Goal: Check status

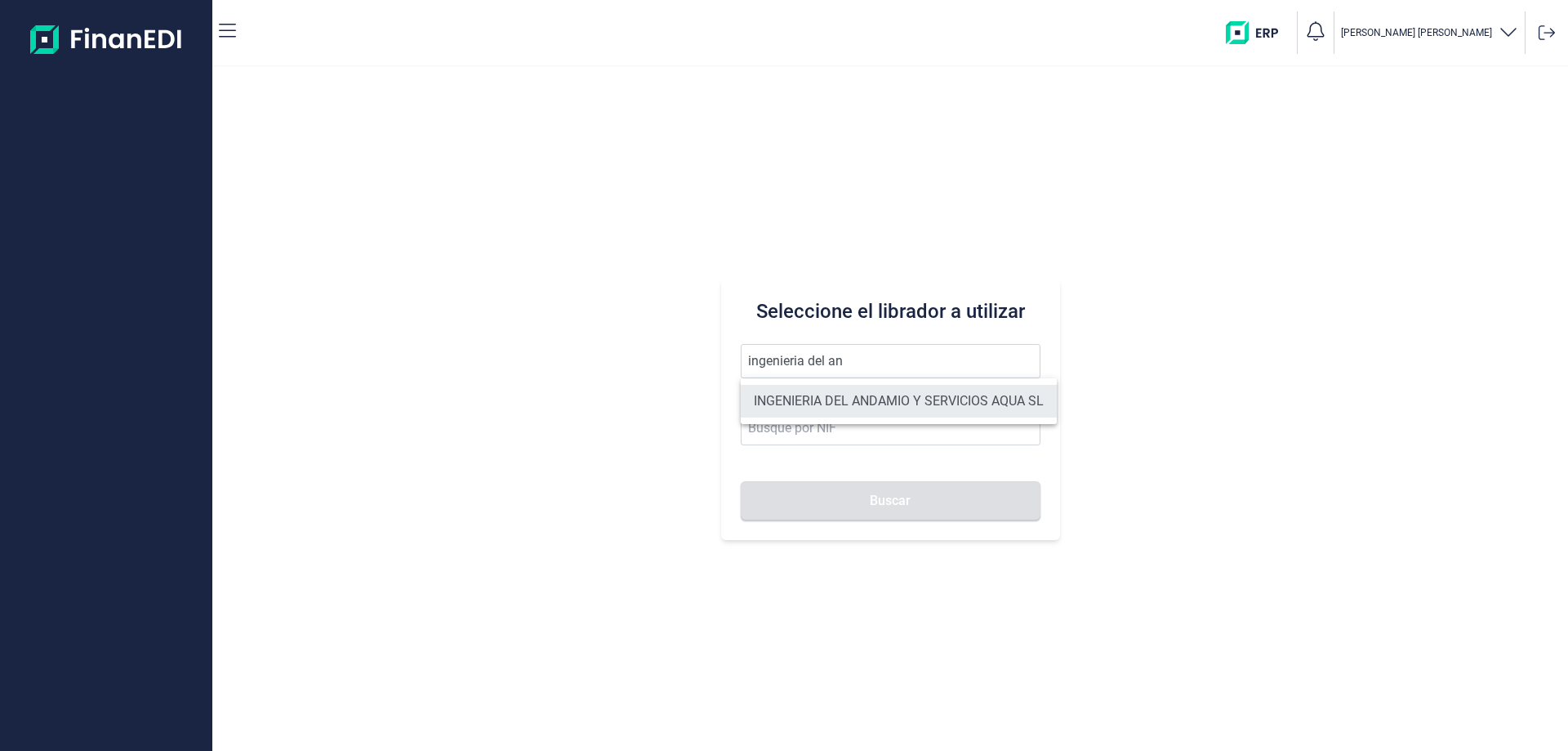
click at [889, 401] on li "INGENIERIA DEL ANDAMIO Y SERVICIOS AQUA SL" at bounding box center [899, 400] width 316 height 32
type input "INGENIERIA DEL ANDAMIO Y SERVICIOS AQUA SL"
type input "B11804739"
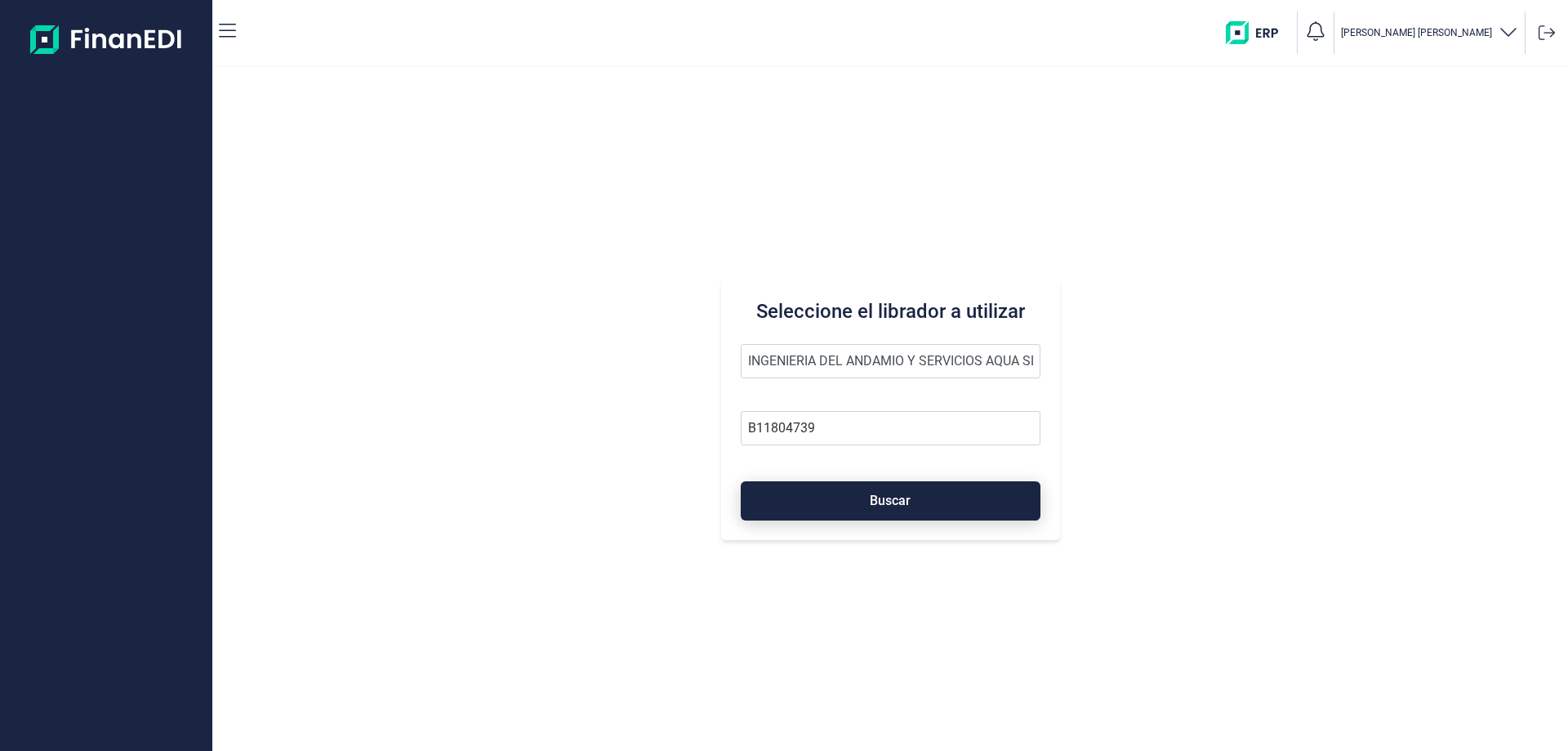
click at [909, 491] on button "Buscar" at bounding box center [890, 500] width 300 height 39
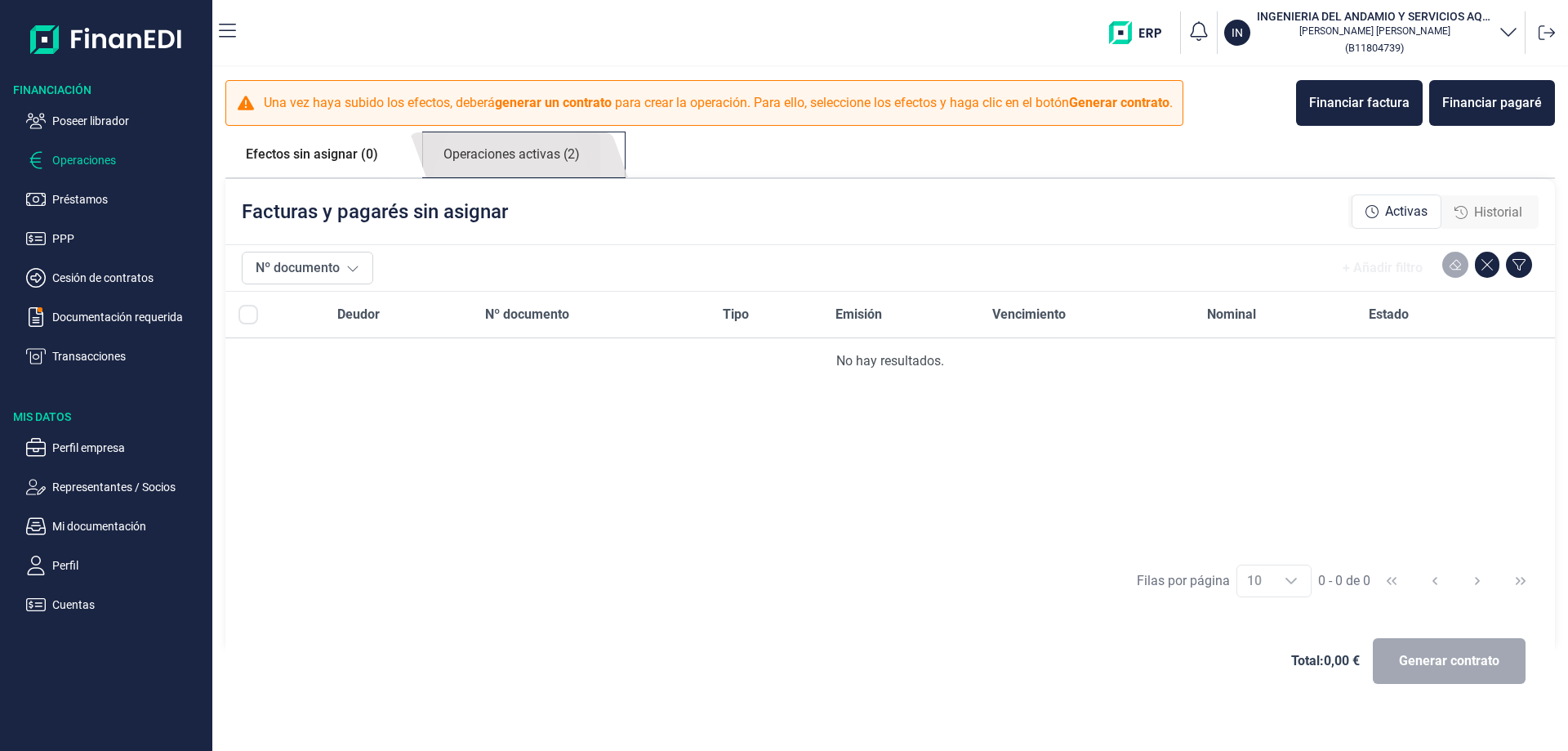
click at [517, 154] on link "Operaciones activas (2)" at bounding box center [511, 155] width 177 height 45
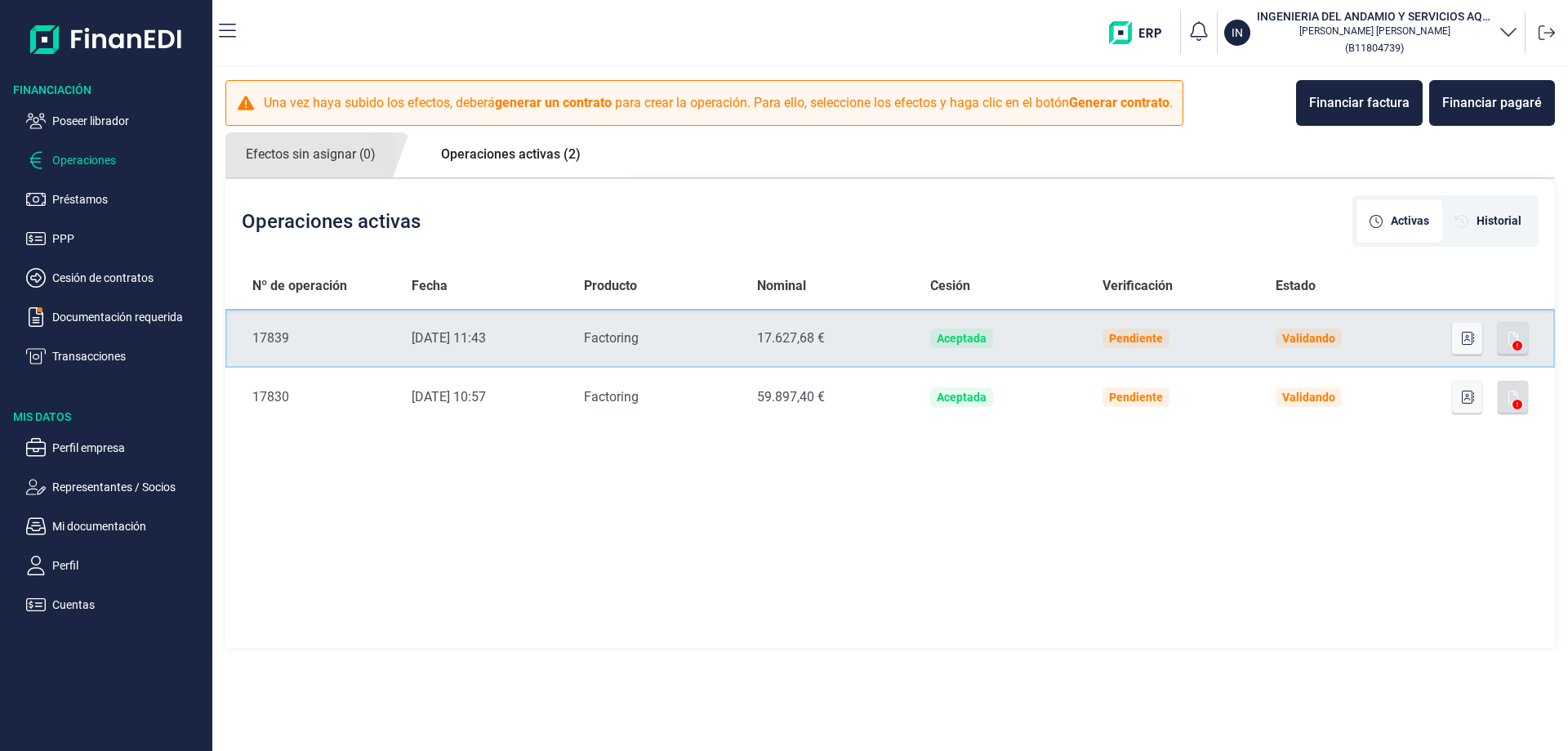
click at [961, 337] on div "Aceptada" at bounding box center [962, 338] width 50 height 13
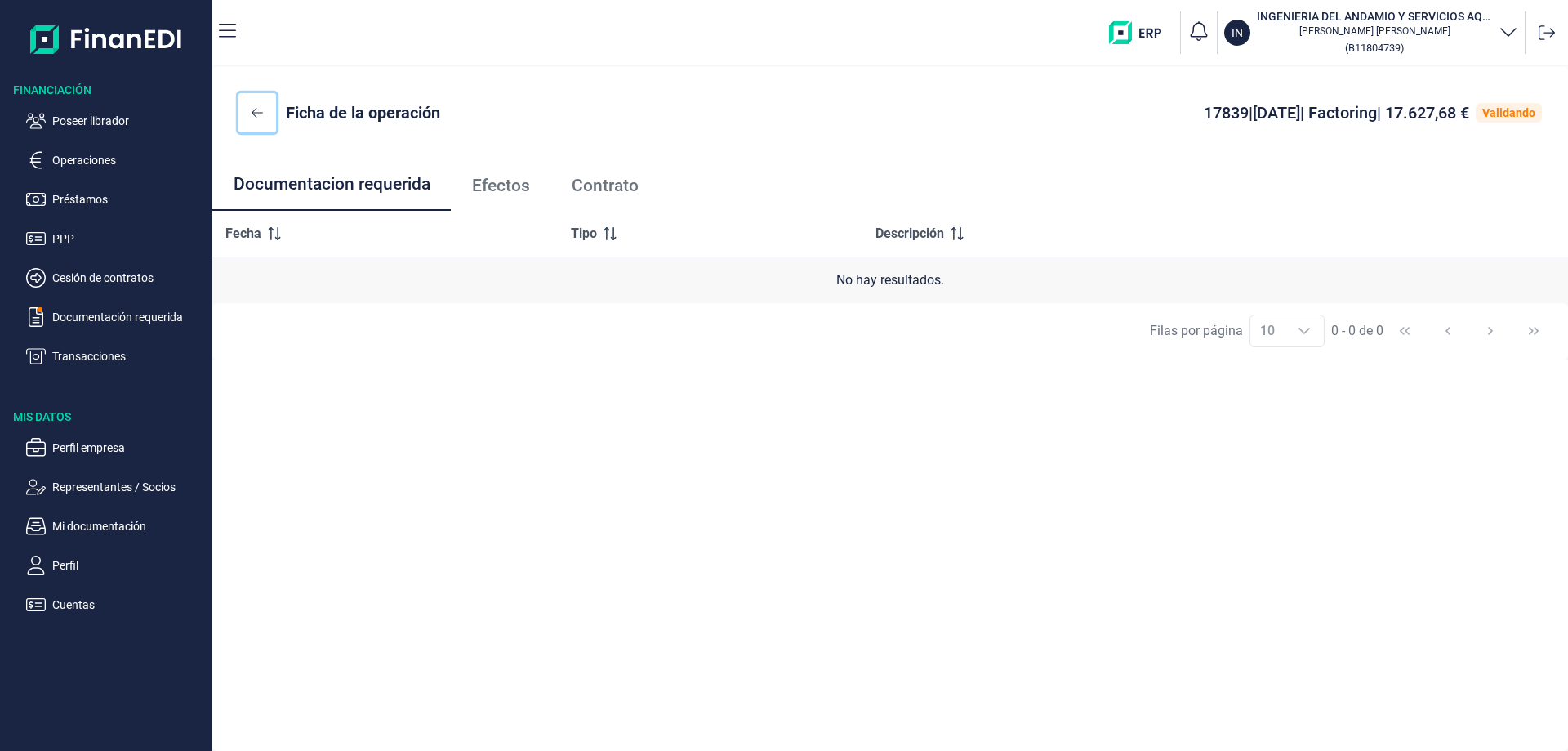
click at [251, 111] on button at bounding box center [257, 112] width 37 height 39
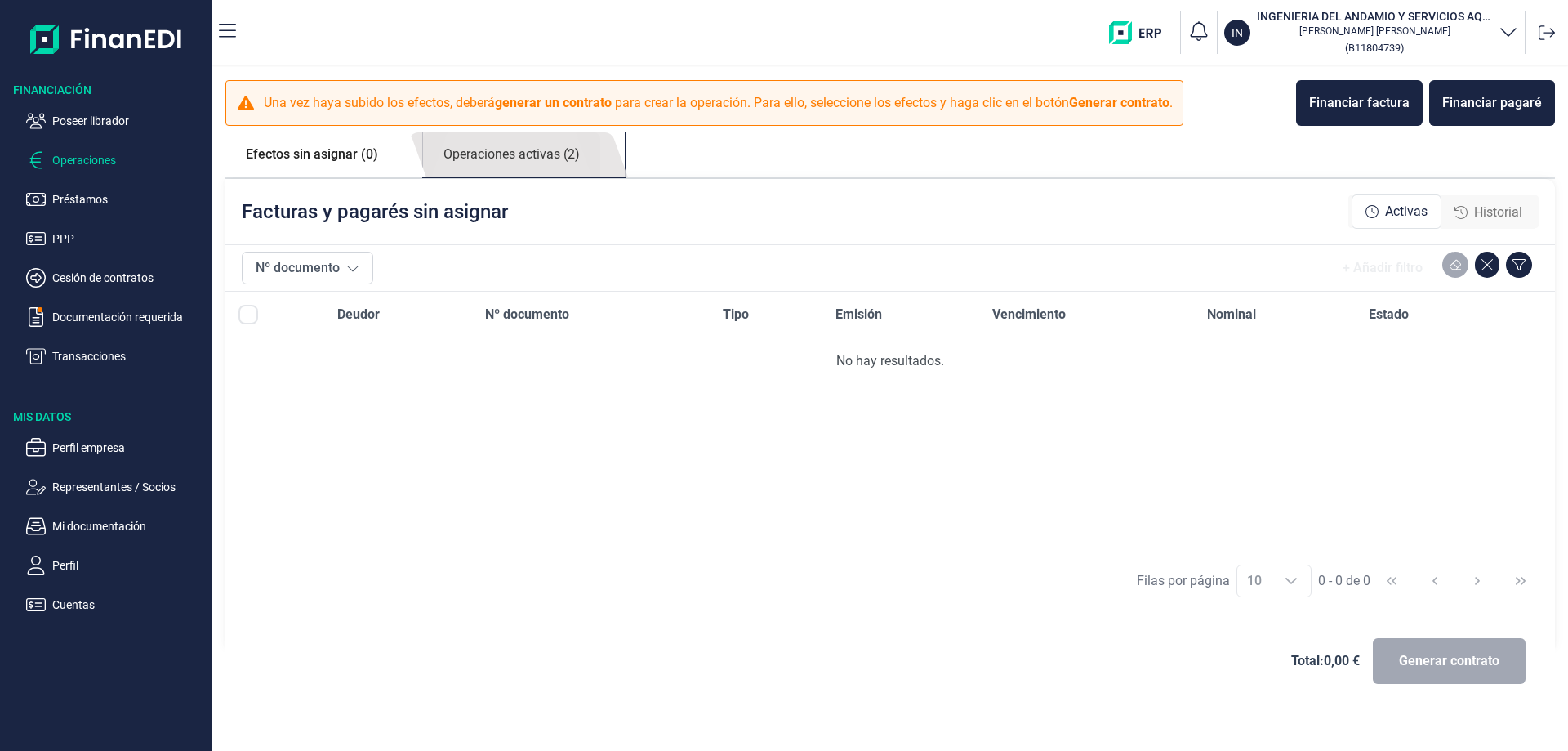
click at [543, 155] on link "Operaciones activas (2)" at bounding box center [511, 155] width 177 height 45
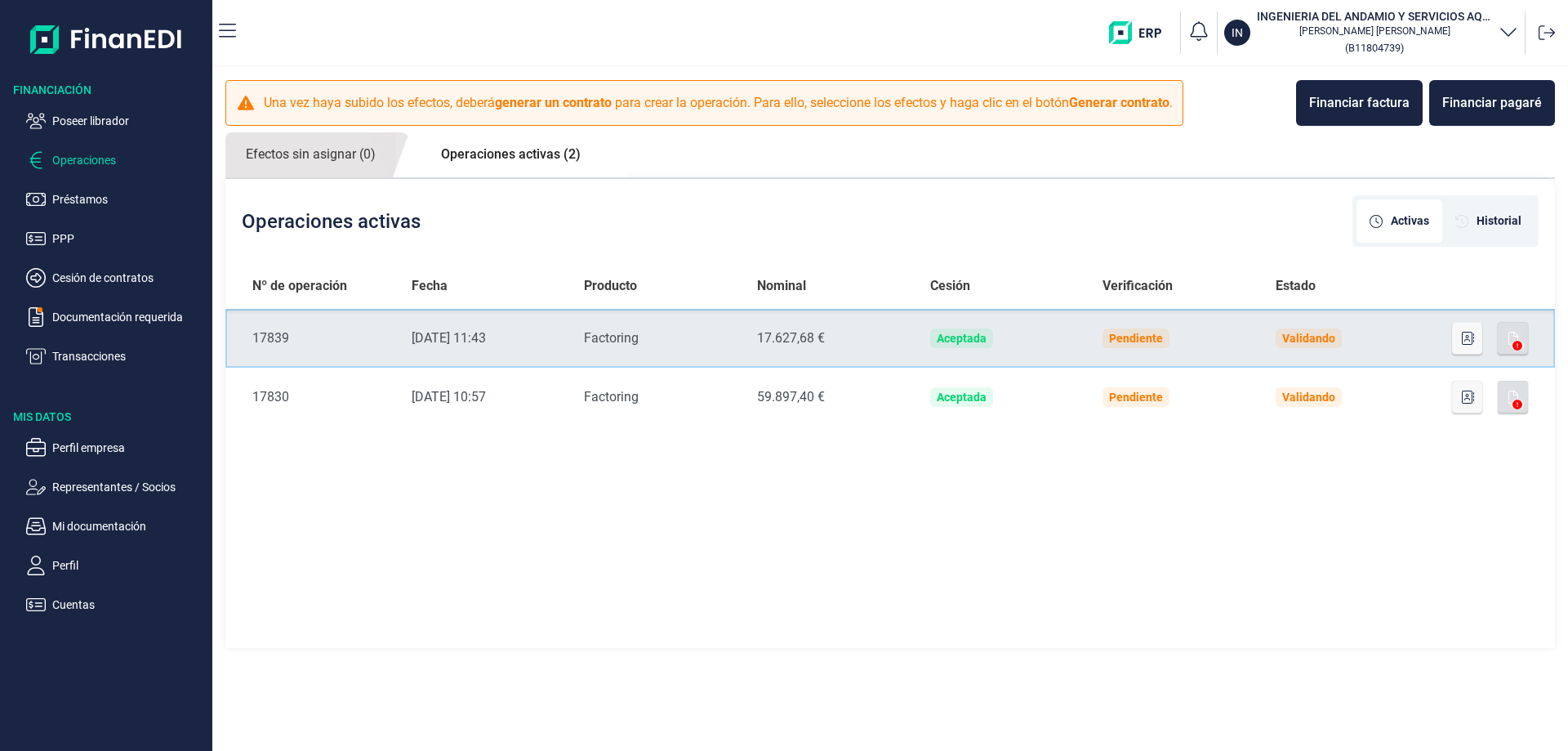
click at [812, 339] on div "17.627,68 €" at bounding box center [831, 338] width 147 height 20
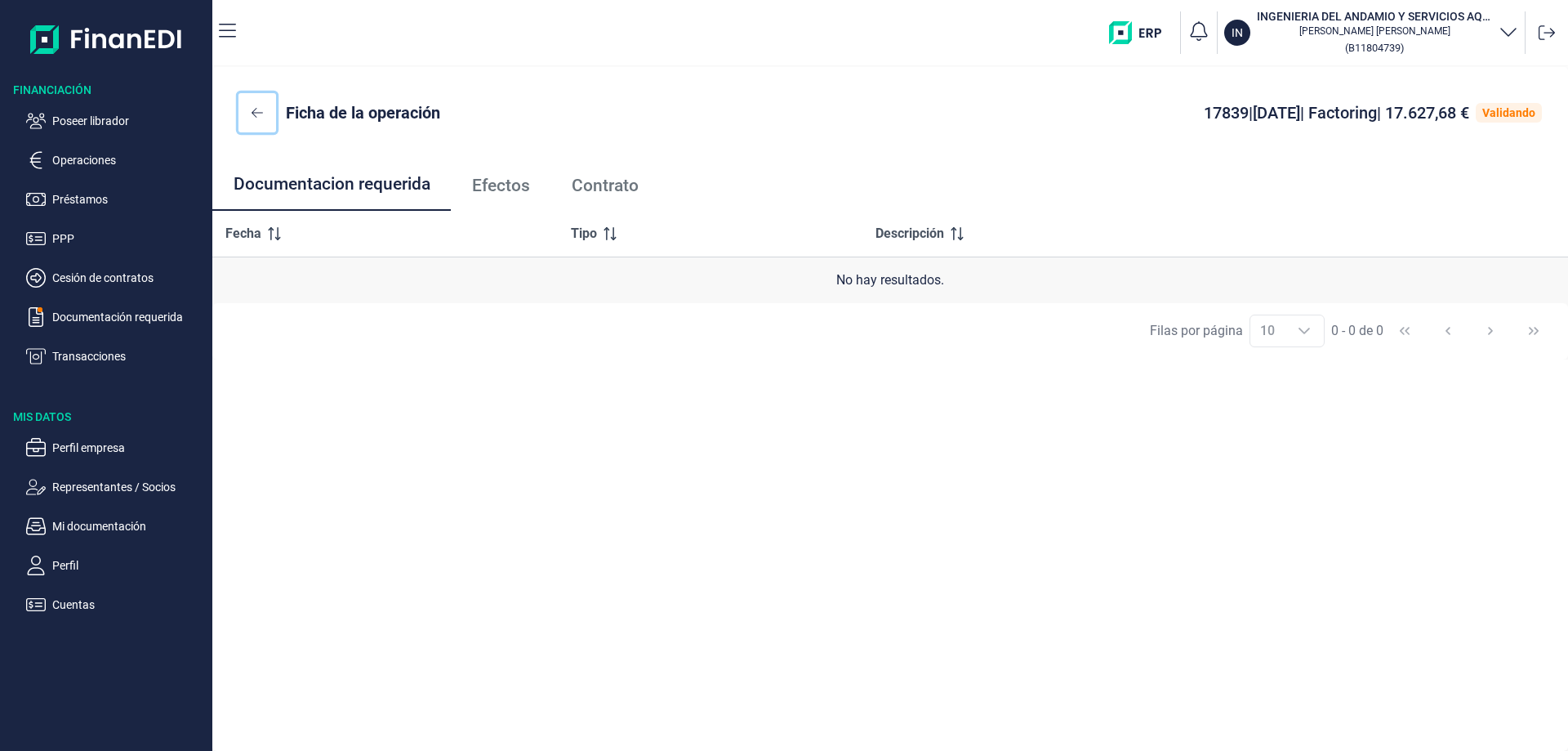
click at [260, 113] on icon at bounding box center [257, 113] width 12 height 10
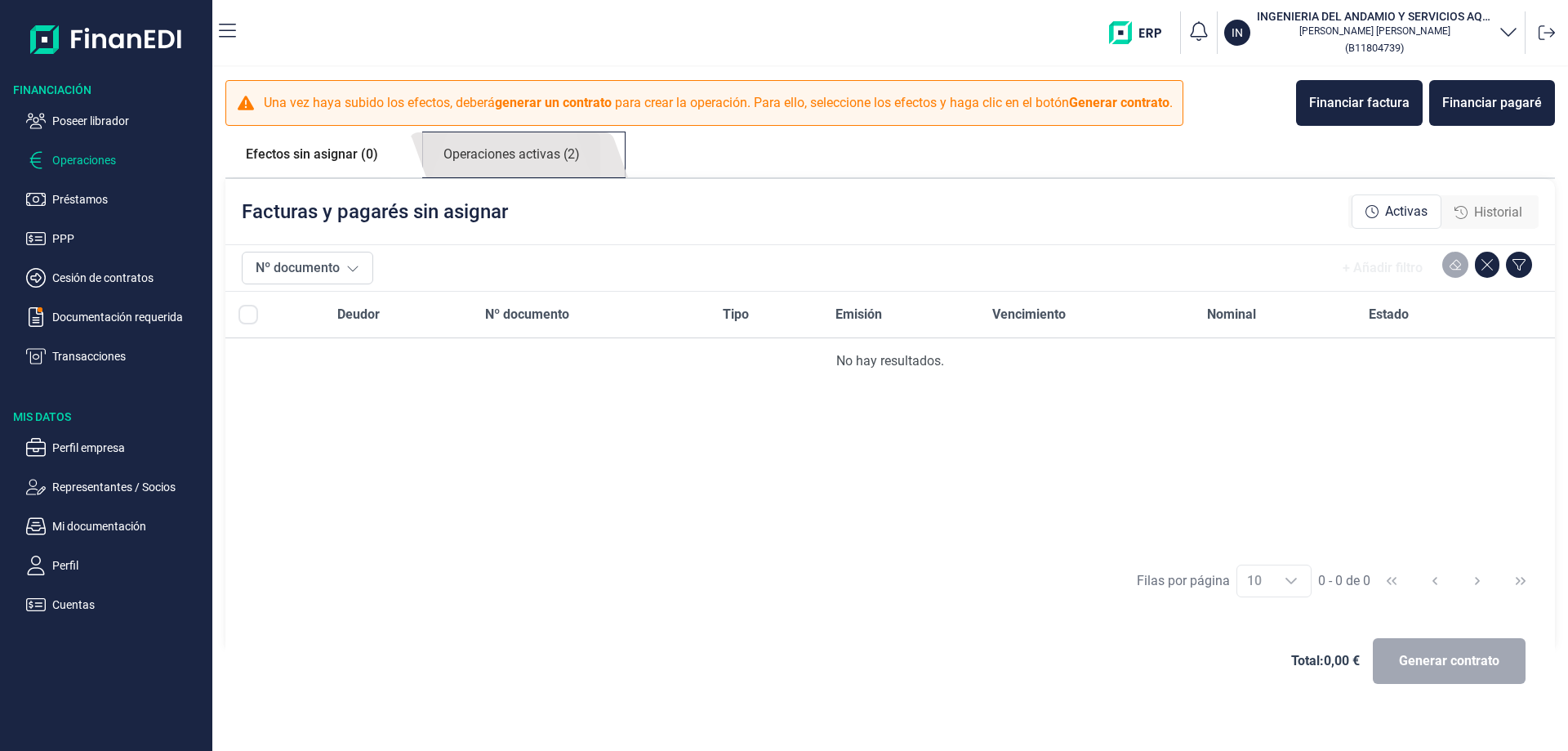
click at [514, 145] on link "Operaciones activas (2)" at bounding box center [511, 155] width 177 height 45
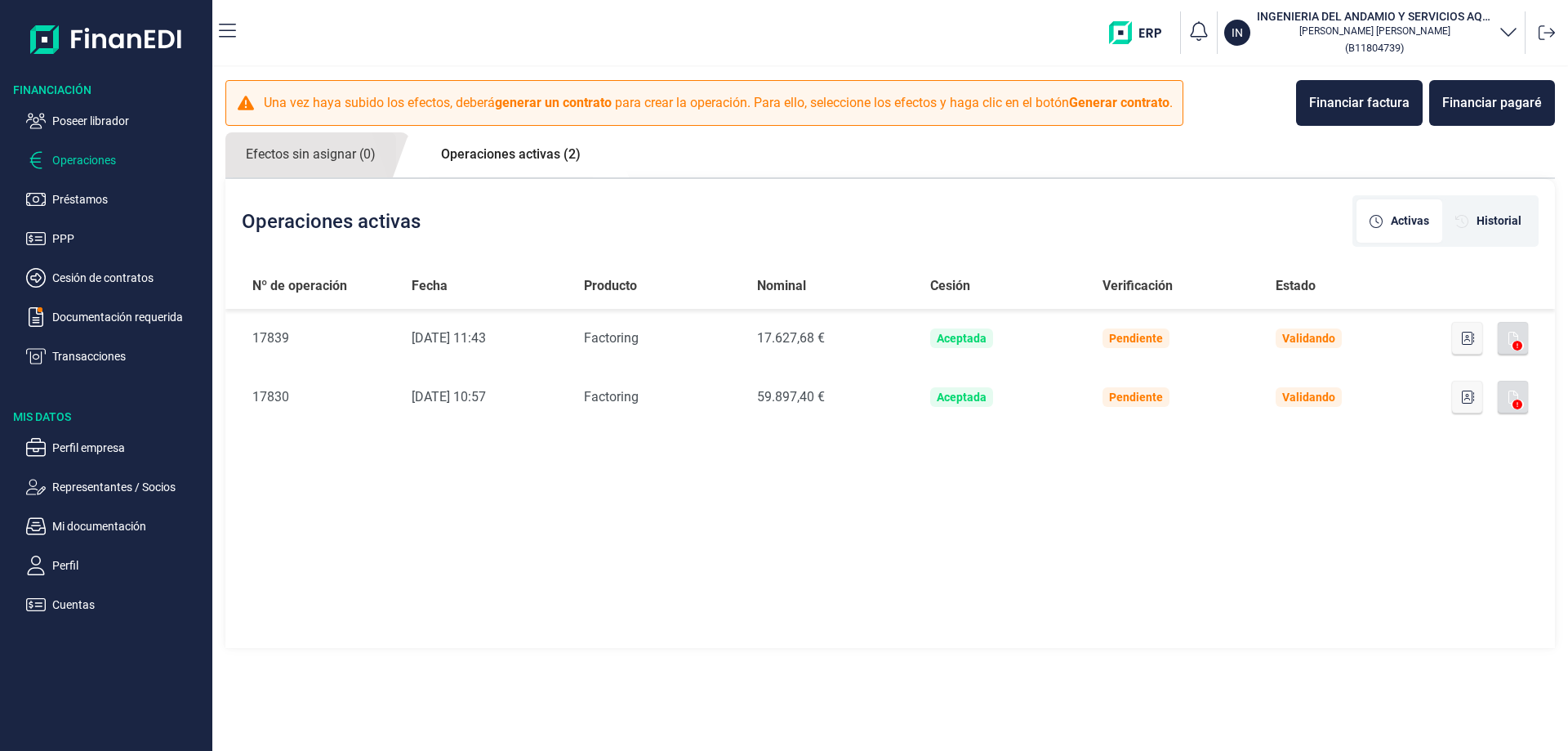
click at [490, 150] on link "Operaciones activas (2)" at bounding box center [510, 154] width 180 height 44
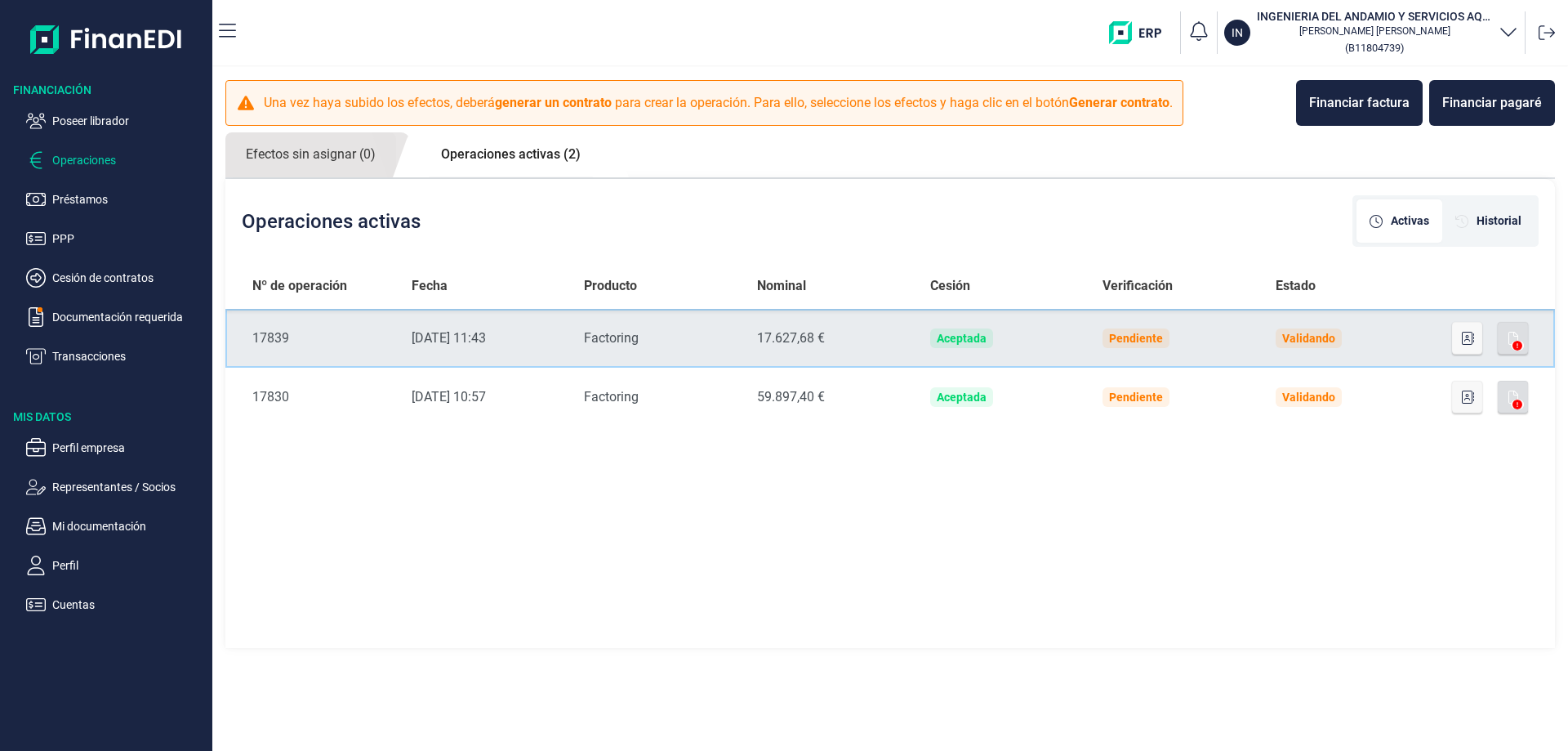
click at [603, 333] on div "Factoring" at bounding box center [657, 338] width 147 height 20
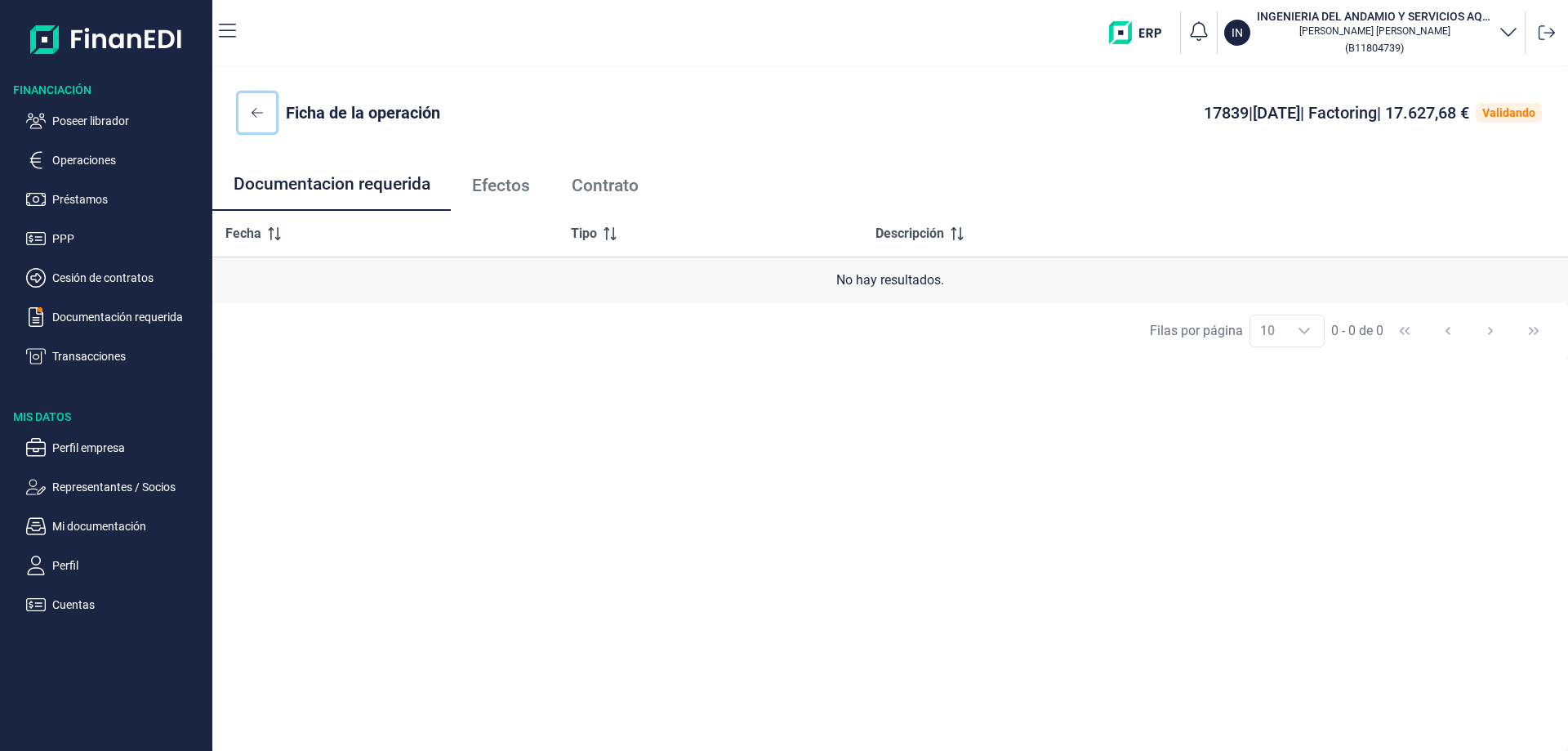
click at [260, 112] on icon at bounding box center [257, 113] width 12 height 13
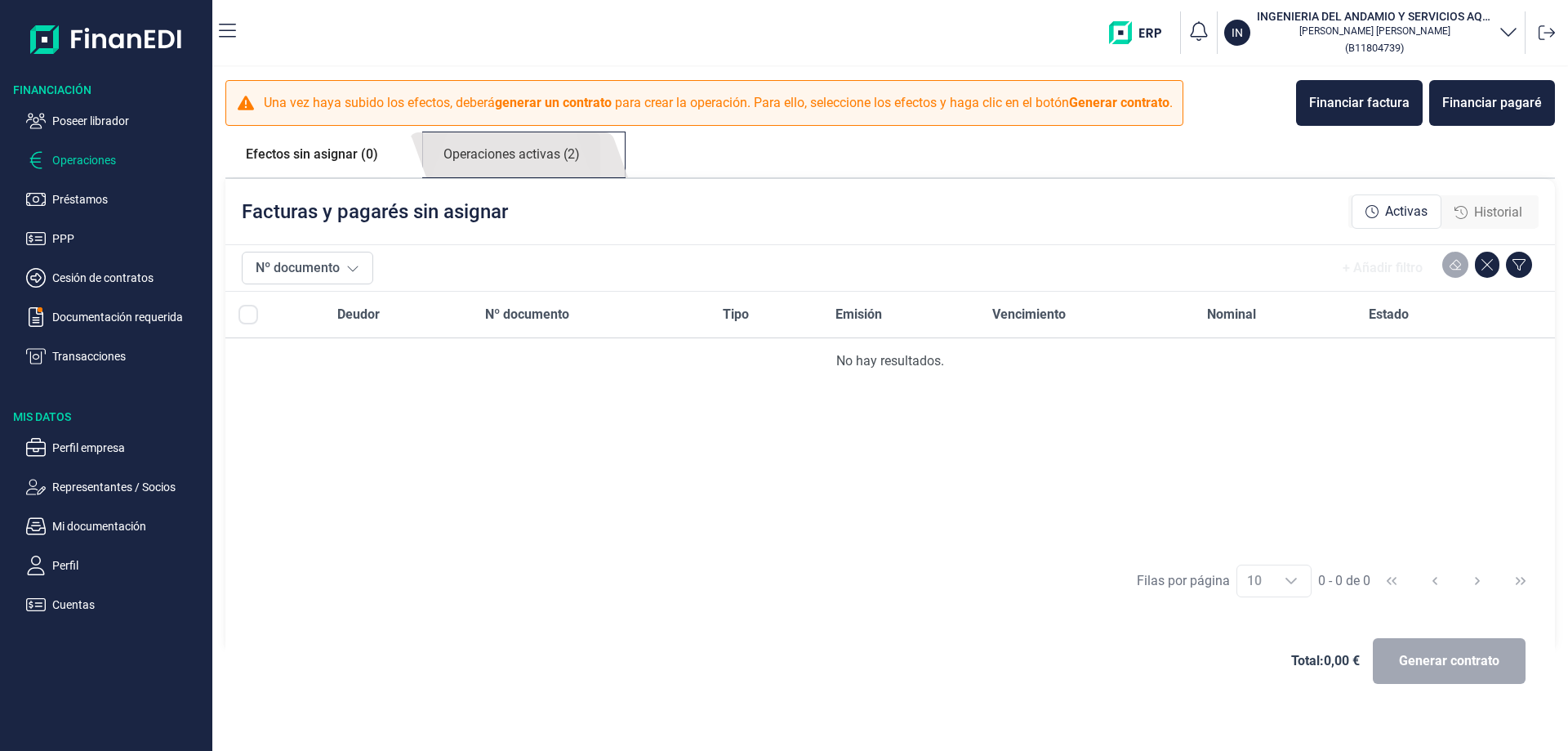
click at [540, 153] on link "Operaciones activas (2)" at bounding box center [511, 155] width 177 height 45
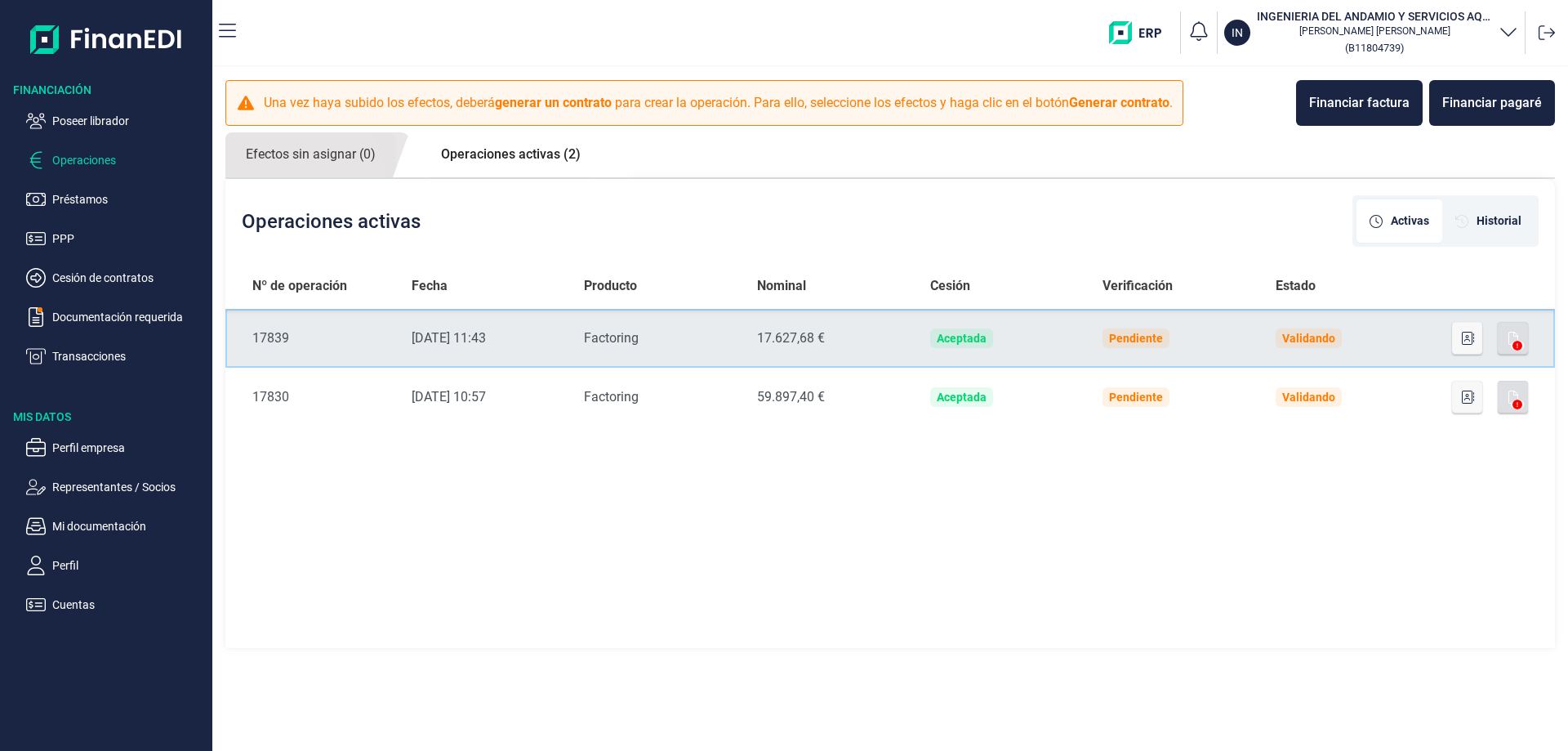
click at [620, 338] on div "Factoring" at bounding box center [657, 338] width 147 height 20
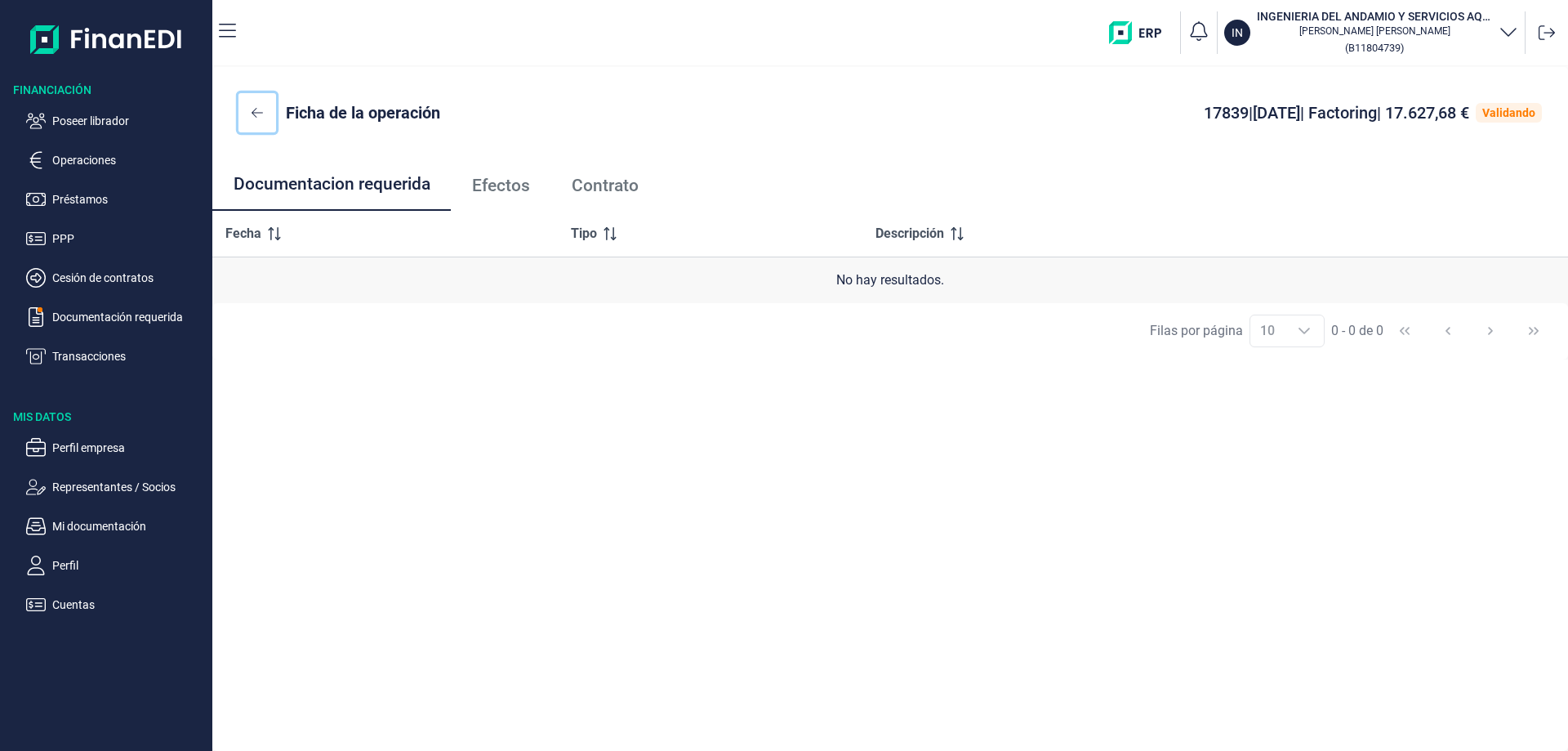
click at [252, 110] on icon at bounding box center [257, 113] width 12 height 13
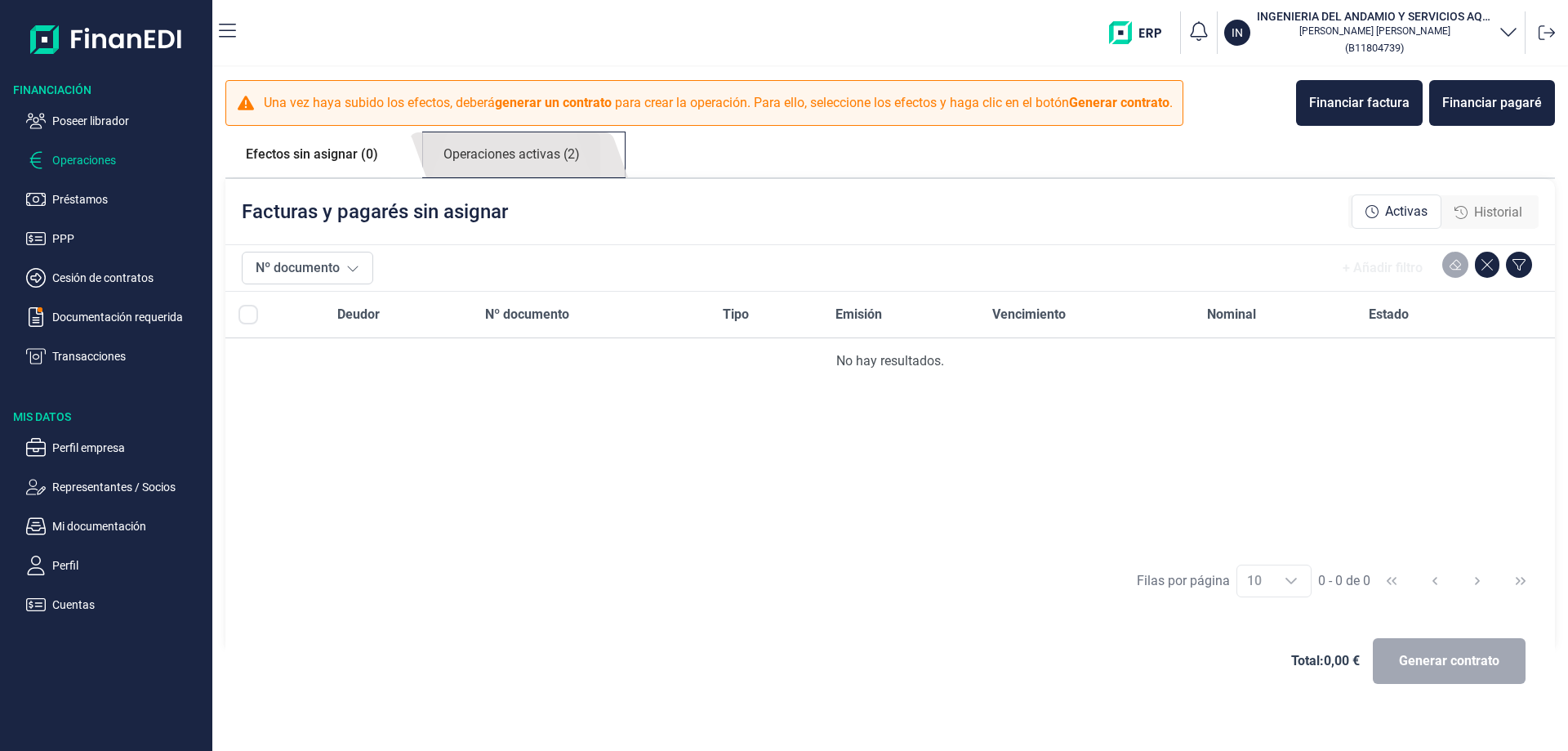
click at [523, 153] on link "Operaciones activas (2)" at bounding box center [511, 155] width 177 height 45
